Goal: Information Seeking & Learning: Check status

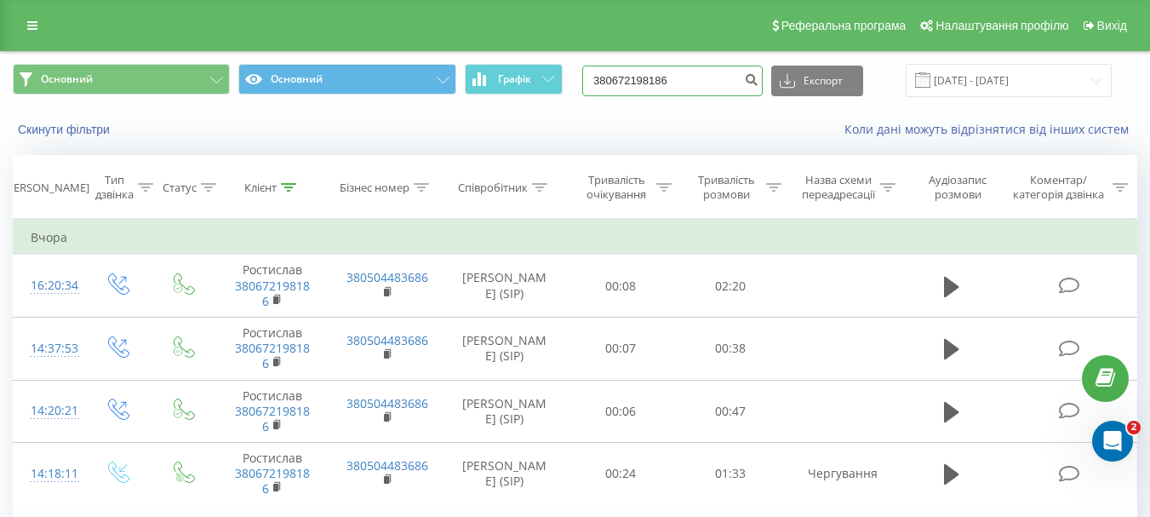
drag, startPoint x: 701, startPoint y: 83, endPoint x: 593, endPoint y: 83, distance: 108.1
click at [593, 83] on div "Основний Основний Графік 380672198186 Експорт .csv .xls .xlsx 19.05.2025 - 19.0…" at bounding box center [575, 80] width 1125 height 33
paste input "932698840"
type input "380932698840"
click at [763, 83] on button "submit" at bounding box center [751, 81] width 23 height 31
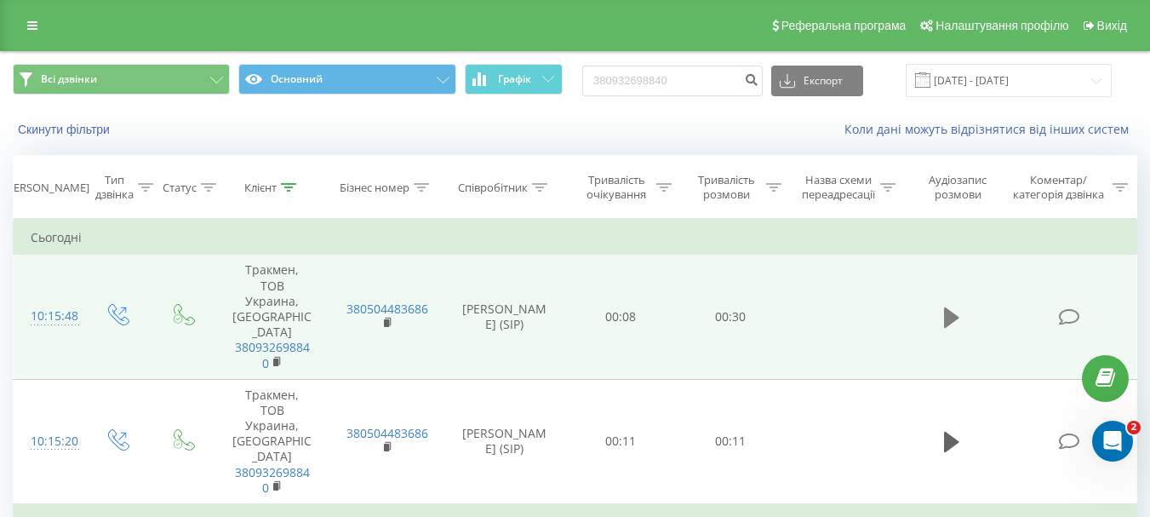
click at [946, 307] on icon at bounding box center [951, 317] width 15 height 20
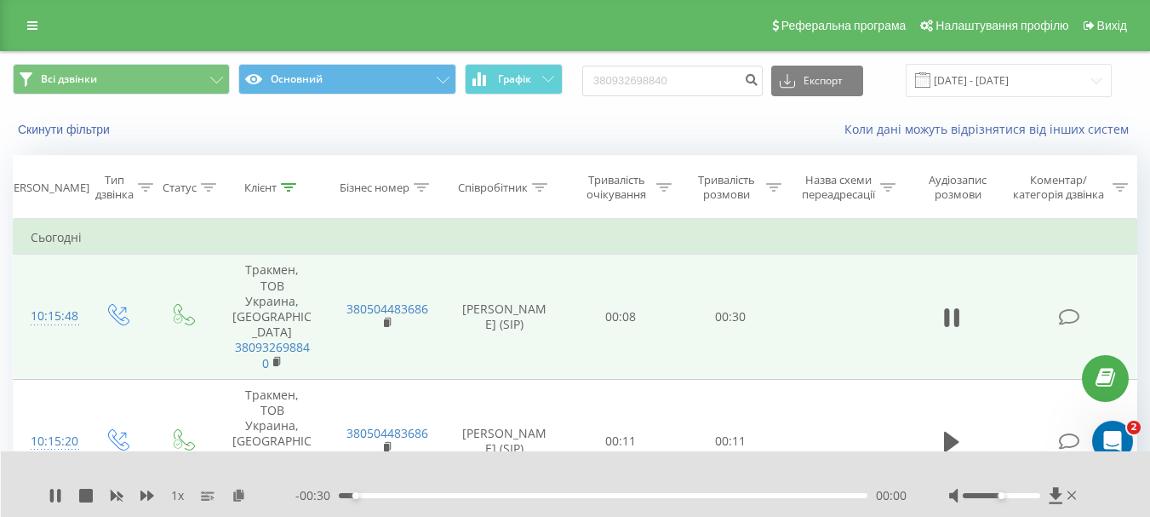
scroll to position [85, 0]
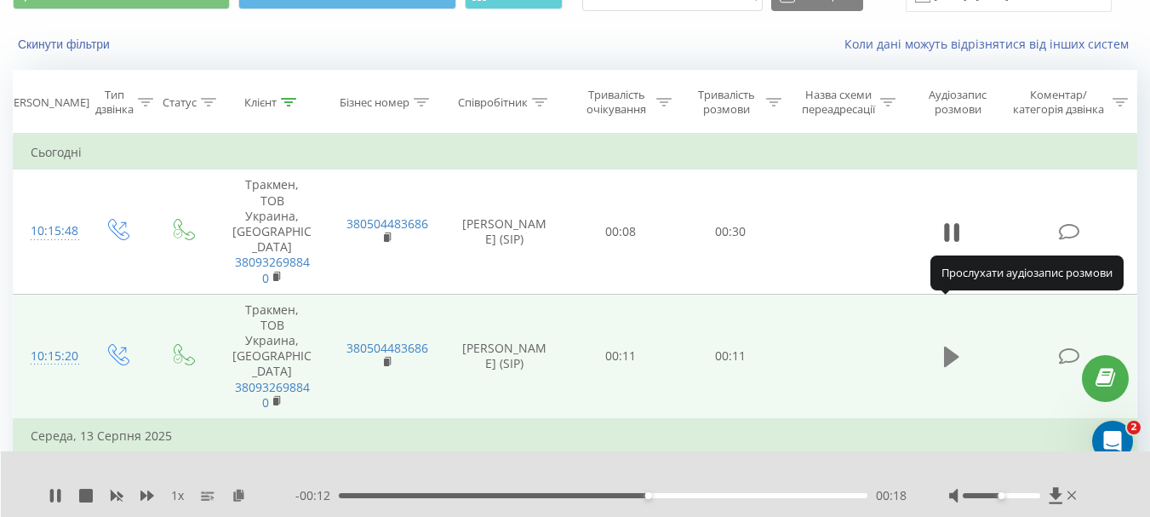
click at [945, 346] on icon at bounding box center [951, 356] width 15 height 20
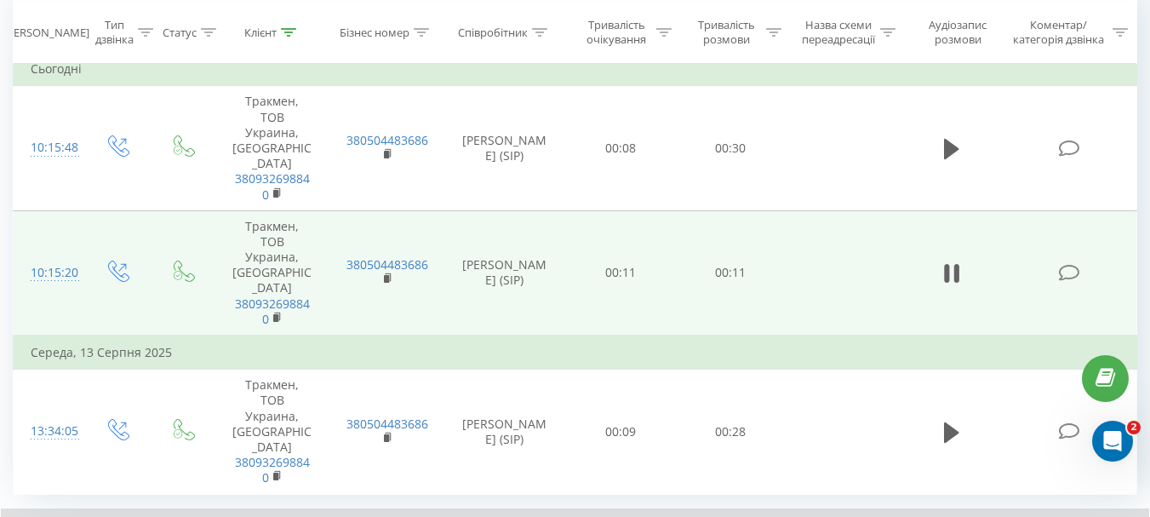
scroll to position [215, 0]
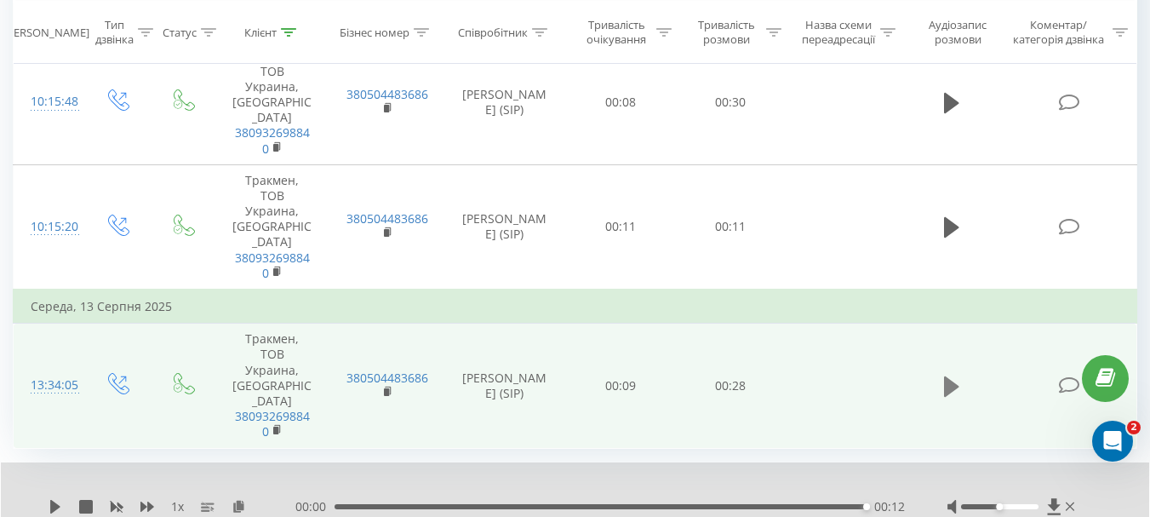
click at [944, 375] on icon at bounding box center [951, 387] width 15 height 24
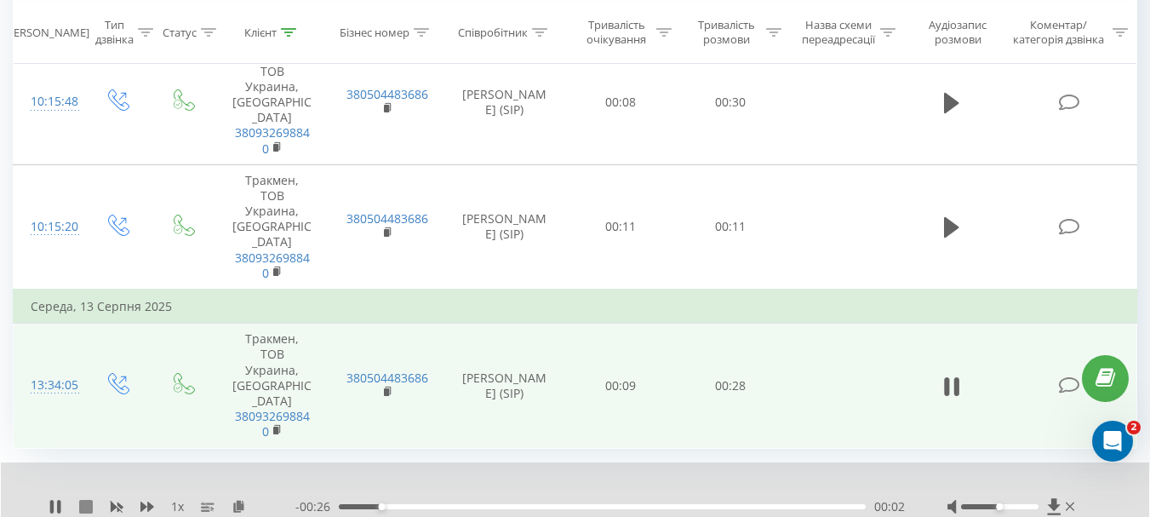
click at [85, 500] on icon at bounding box center [86, 507] width 14 height 14
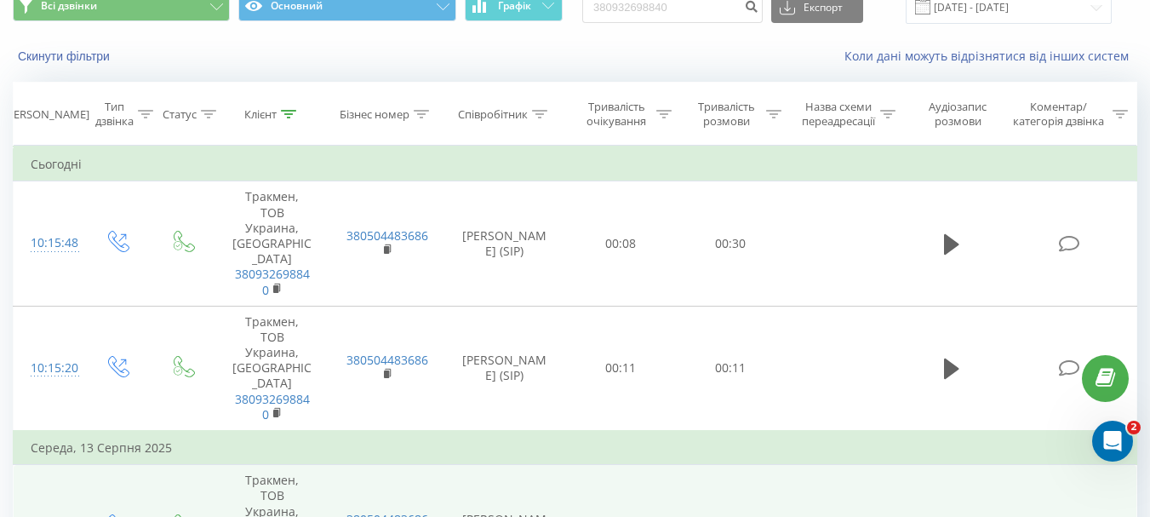
scroll to position [0, 0]
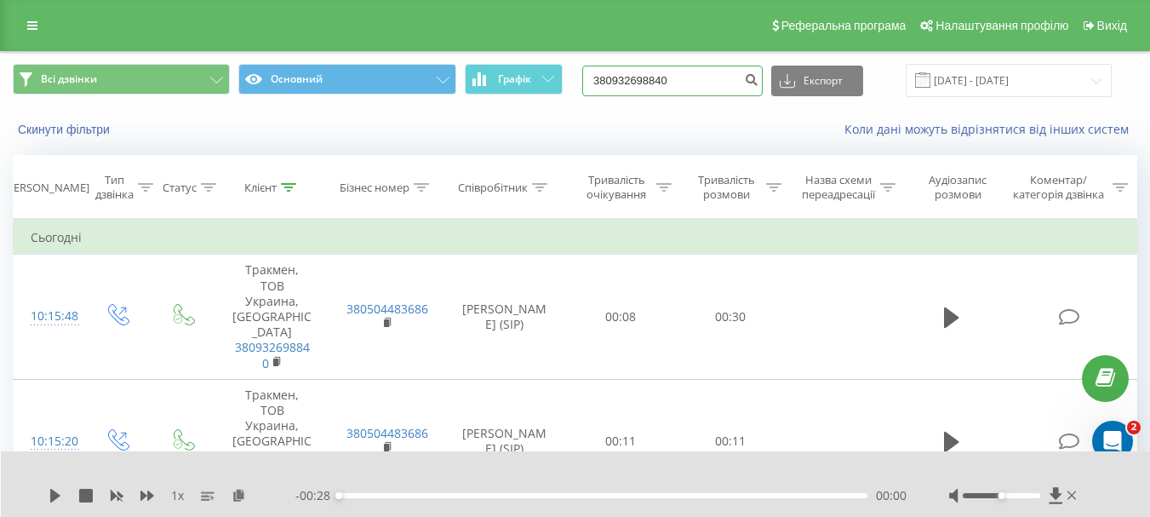
drag, startPoint x: 690, startPoint y: 80, endPoint x: 563, endPoint y: 74, distance: 127.0
click at [563, 74] on div "Всі дзвінки Основний Графік 380932698840 Експорт .csv .xls .xlsx 20.05.2025 - 2…" at bounding box center [575, 80] width 1125 height 33
paste input "86116887"
type input "380986116887"
click at [763, 80] on button "submit" at bounding box center [751, 81] width 23 height 31
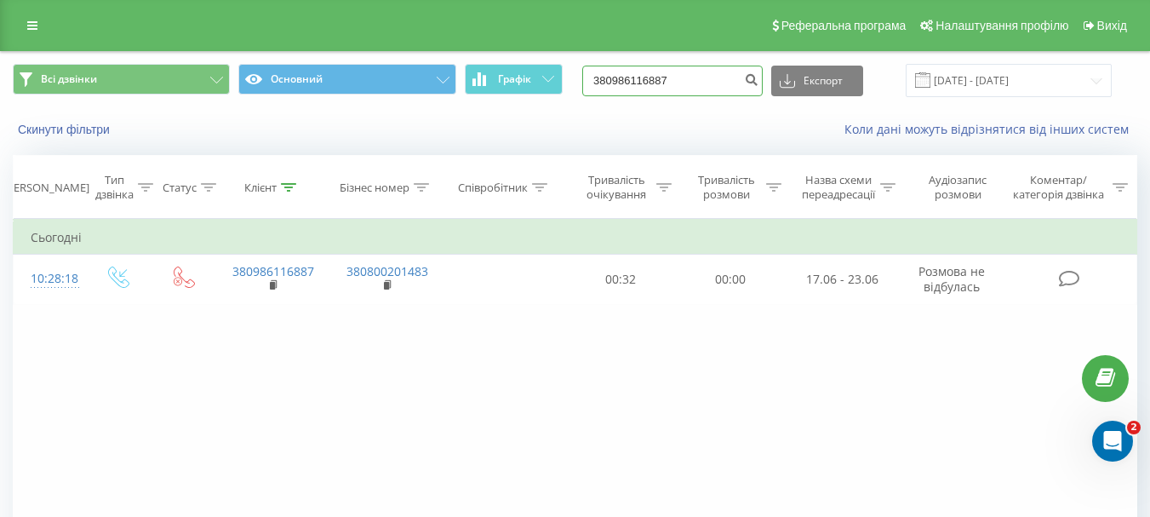
drag, startPoint x: 692, startPoint y: 79, endPoint x: 591, endPoint y: 74, distance: 101.4
click at [591, 74] on div "Всі дзвінки Основний Графік 380986116887 Експорт .csv .xls .xlsx 20.05.2025 - 2…" at bounding box center [575, 80] width 1125 height 33
drag, startPoint x: 644, startPoint y: 77, endPoint x: 561, endPoint y: 375, distance: 308.4
click at [557, 387] on div "Фільтрувати за умовою Дорівнює Введіть значення Скасувати OK Фільтрувати за умо…" at bounding box center [575, 410] width 1125 height 383
drag, startPoint x: 695, startPoint y: 84, endPoint x: 577, endPoint y: 83, distance: 118.3
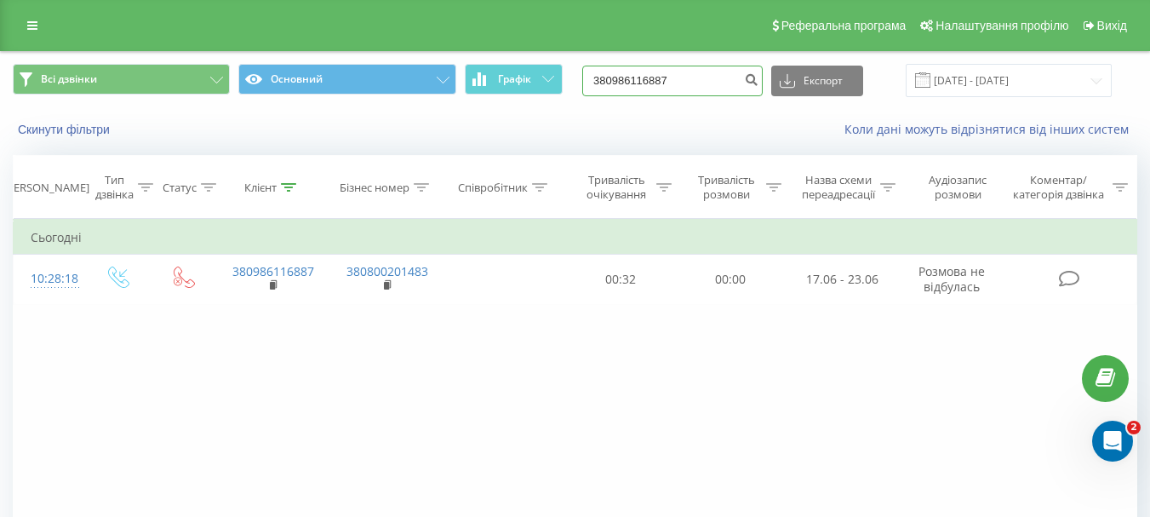
click at [577, 83] on div "Всі дзвінки Основний Графік 380986116887 Експорт .csv .xls .xlsx 20.05.2025 - 2…" at bounding box center [575, 80] width 1125 height 33
paste input "04458113"
type input "0445811387"
click at [758, 81] on icon "submit" at bounding box center [751, 77] width 14 height 10
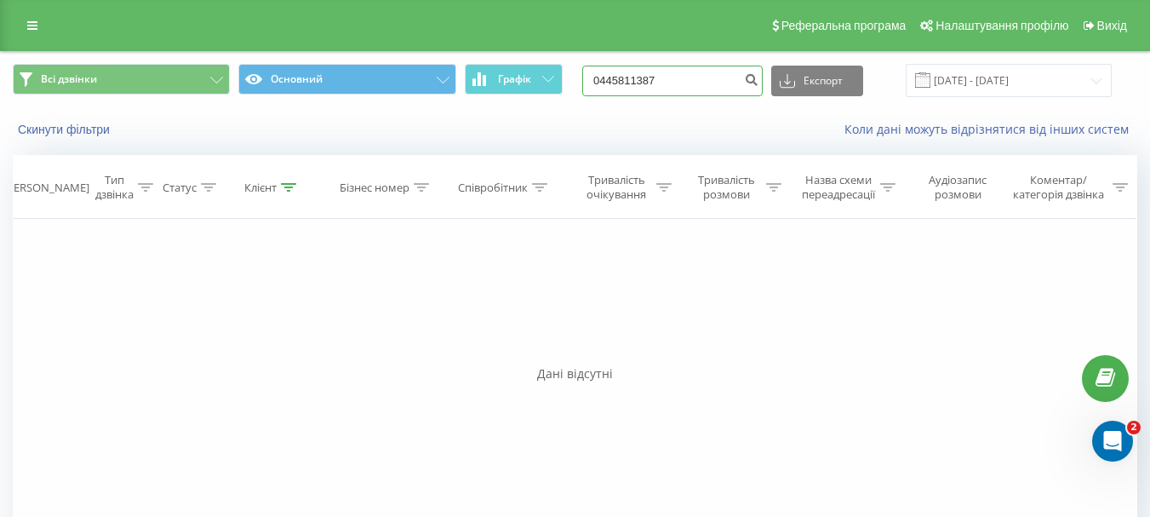
drag, startPoint x: 694, startPoint y: 73, endPoint x: 598, endPoint y: 76, distance: 95.4
click at [598, 76] on div "Всі дзвінки Основний Графік 0445811387 Експорт .csv .xls .xlsx 20.05.2025 - 20.…" at bounding box center [575, 80] width 1125 height 33
paste input "380503682703"
type input "380503682703"
click at [758, 80] on icon "submit" at bounding box center [751, 77] width 14 height 10
